Goal: Use online tool/utility: Utilize a website feature to perform a specific function

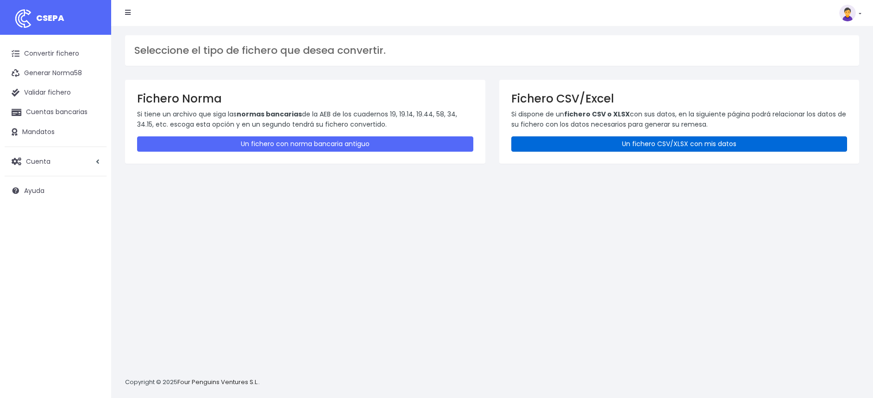
click at [564, 143] on link "Un fichero CSV/XLSX con mis datos" at bounding box center [679, 143] width 336 height 15
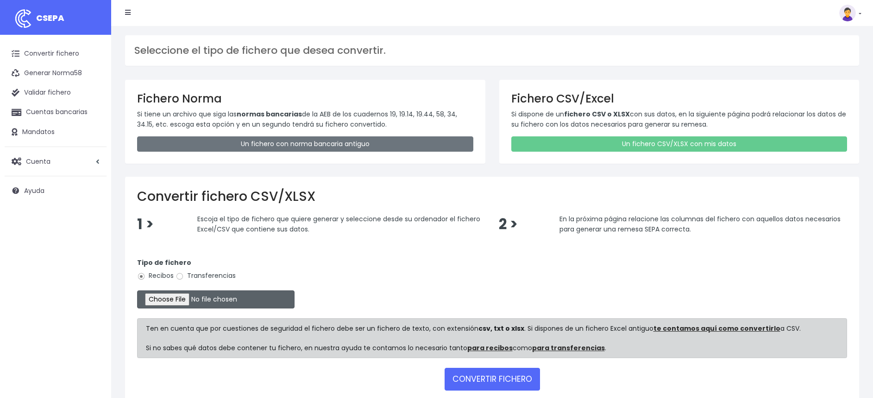
click at [162, 305] on input "file" at bounding box center [216, 299] width 158 height 18
type input "C:\fakepath\REMESA PEÑISCOLA 19 OCTUBRE.xlsx"
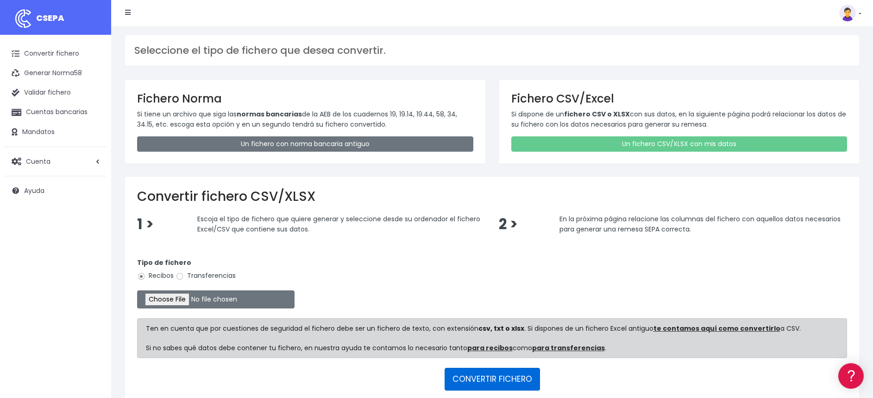
click at [481, 380] on button "CONVERTIR FICHERO" at bounding box center [492, 378] width 95 height 22
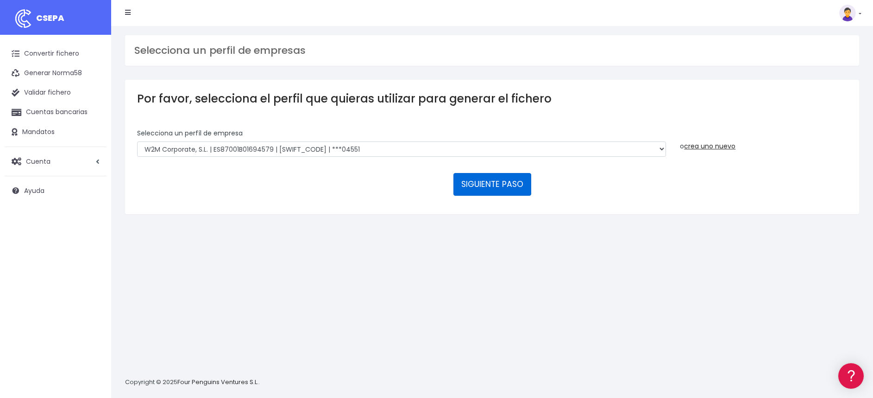
click at [495, 181] on button "SIGUIENTE PASO" at bounding box center [493, 184] width 78 height 22
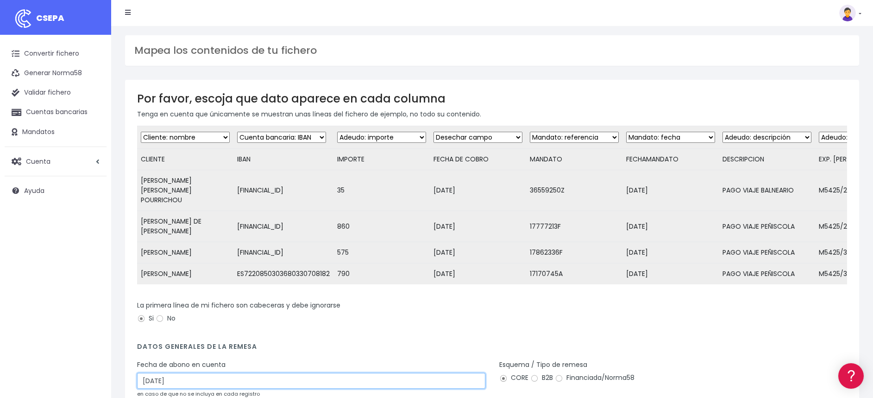
click at [150, 372] on input "01/10/2025" at bounding box center [311, 380] width 348 height 16
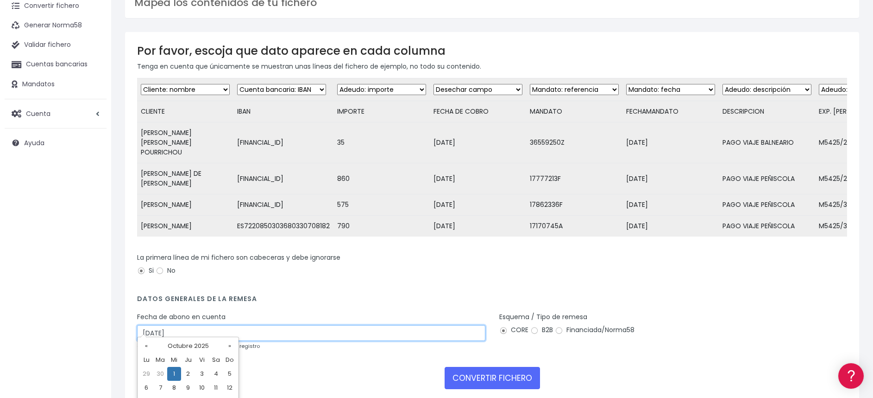
scroll to position [69, 0]
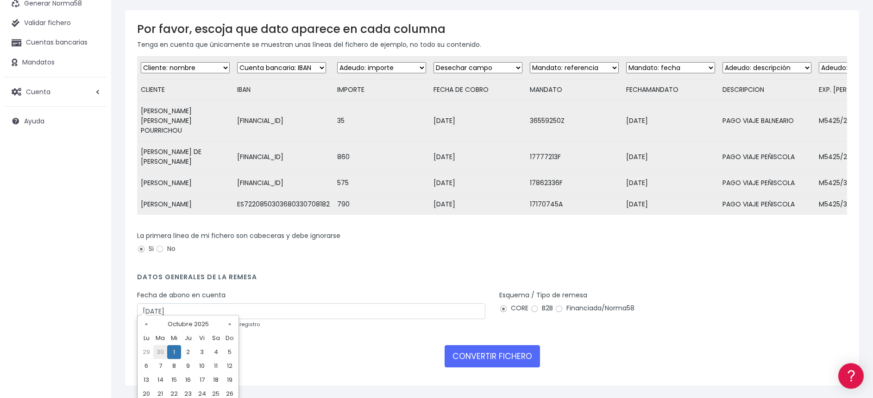
click at [163, 354] on td "30" at bounding box center [160, 352] width 14 height 14
type input "30/09/2025"
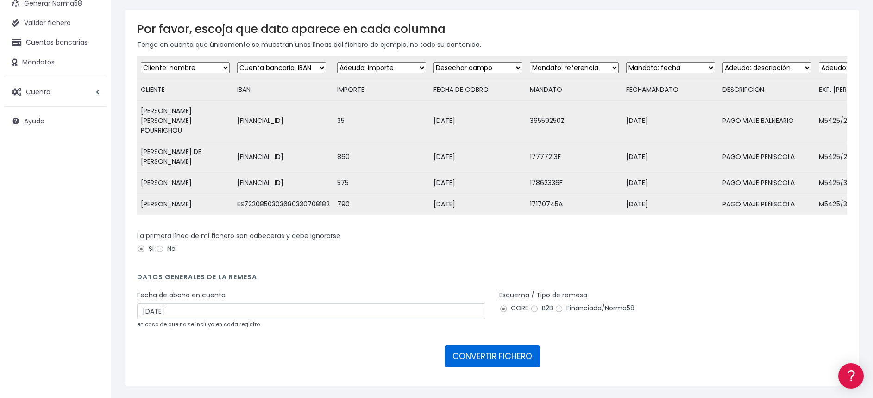
click at [477, 346] on button "CONVERTIR FICHERO" at bounding box center [492, 356] width 95 height 22
